Goal: Task Accomplishment & Management: Manage account settings

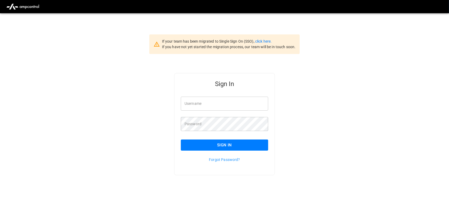
type input "**********"
click at [227, 104] on input "**********" at bounding box center [224, 104] width 87 height 14
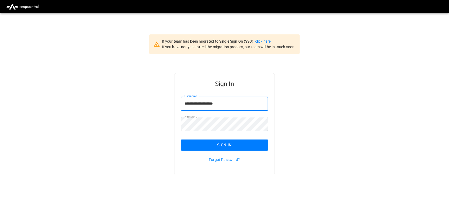
click at [228, 150] on button "Sign In" at bounding box center [224, 145] width 87 height 11
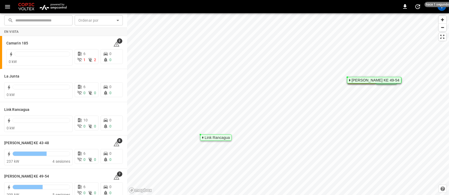
click at [54, 3] on img "menu" at bounding box center [53, 7] width 31 height 10
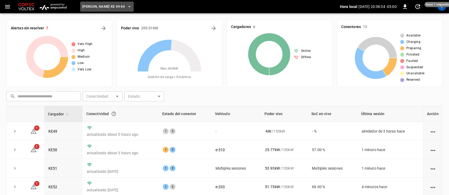
click at [127, 6] on icon "button" at bounding box center [129, 6] width 5 height 5
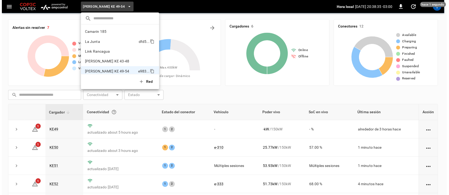
scroll to position [4, 0]
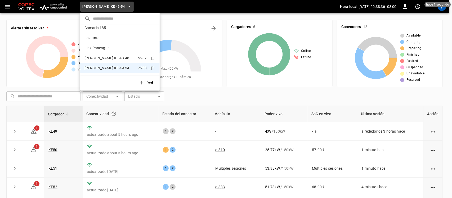
click at [110, 55] on p "[PERSON_NAME] KE 43-48" at bounding box center [111, 57] width 52 height 5
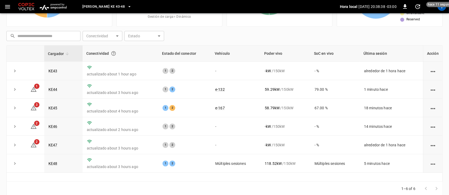
scroll to position [62, 0]
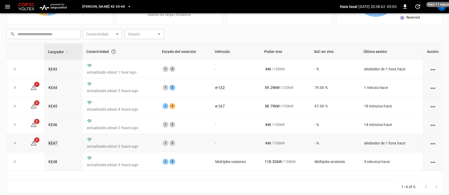
click at [53, 145] on link "KE47" at bounding box center [52, 143] width 11 height 6
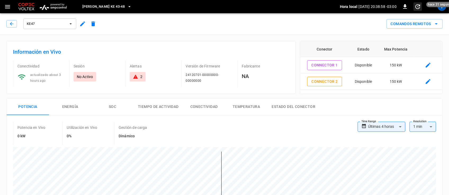
click at [441, 6] on span "hace 31 segundos" at bounding box center [442, 4] width 30 height 5
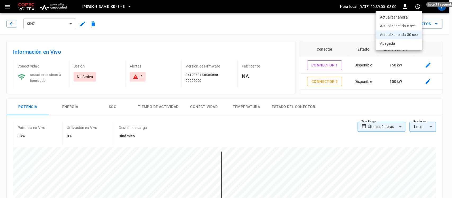
click at [443, 8] on div at bounding box center [226, 99] width 452 height 198
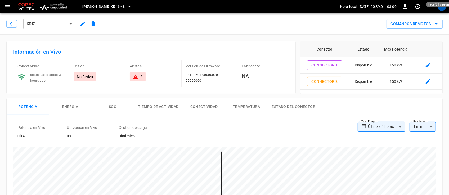
click at [443, 8] on div "T" at bounding box center [442, 6] width 8 height 8
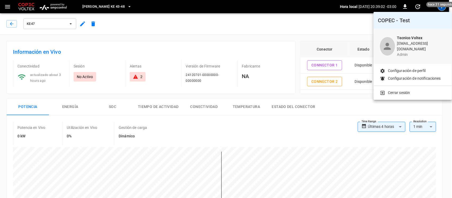
click at [408, 90] on p "Cerrar sesión" at bounding box center [399, 93] width 22 height 6
